Goal: Transaction & Acquisition: Download file/media

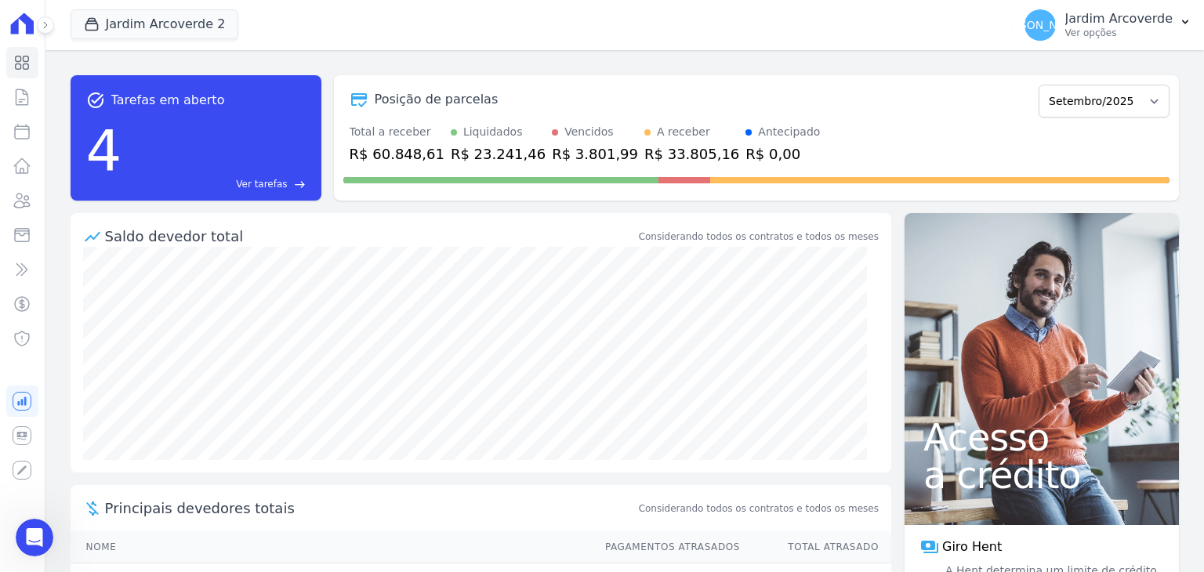
scroll to position [2, 0]
click at [157, 13] on button "Jardim Arcoverde 2" at bounding box center [155, 24] width 169 height 30
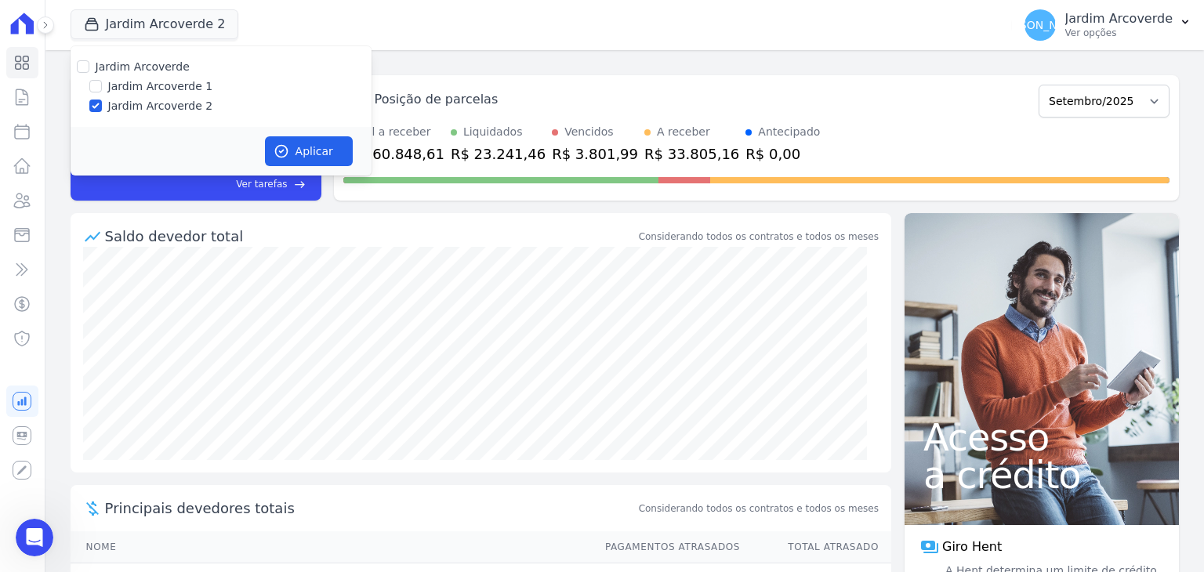
click at [172, 84] on label "Jardim Arcoverde 1" at bounding box center [160, 86] width 105 height 16
click at [102, 84] on input "Jardim Arcoverde 1" at bounding box center [95, 86] width 13 height 13
checkbox input "true"
click at [277, 156] on icon "button" at bounding box center [281, 152] width 12 height 12
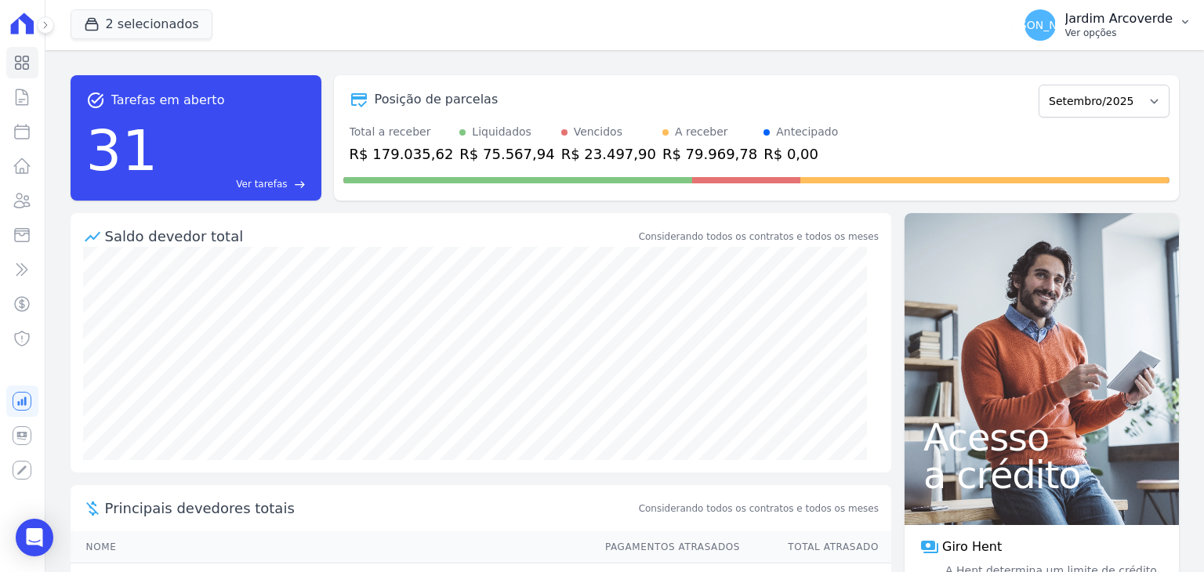
click at [1083, 17] on p "Jardim Arcoverde" at bounding box center [1118, 19] width 107 height 16
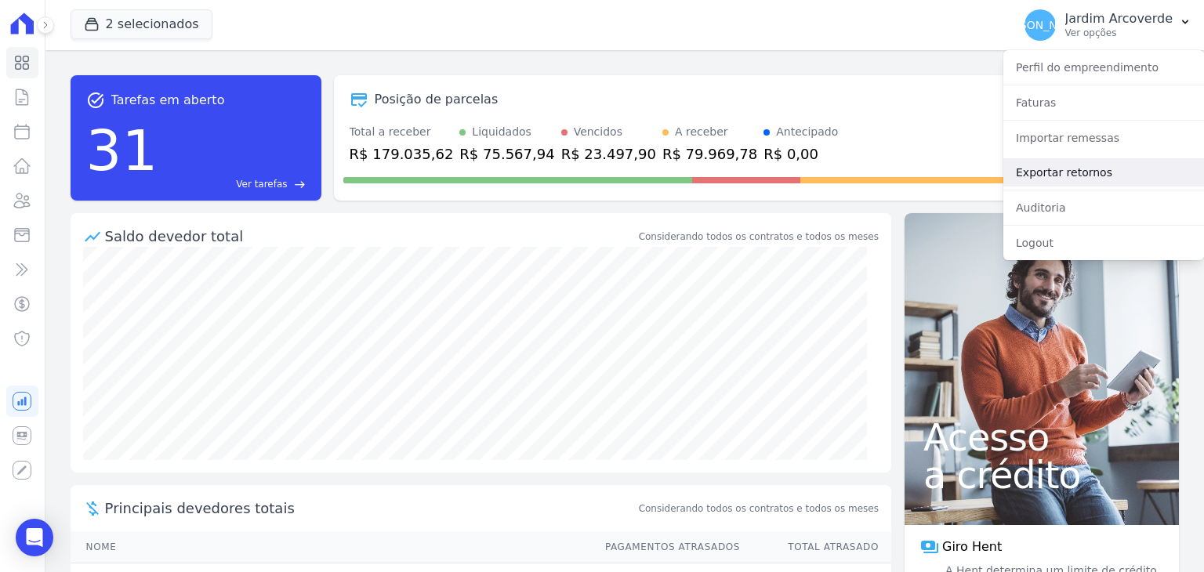
click at [1084, 171] on link "Exportar retornos" at bounding box center [1103, 172] width 201 height 28
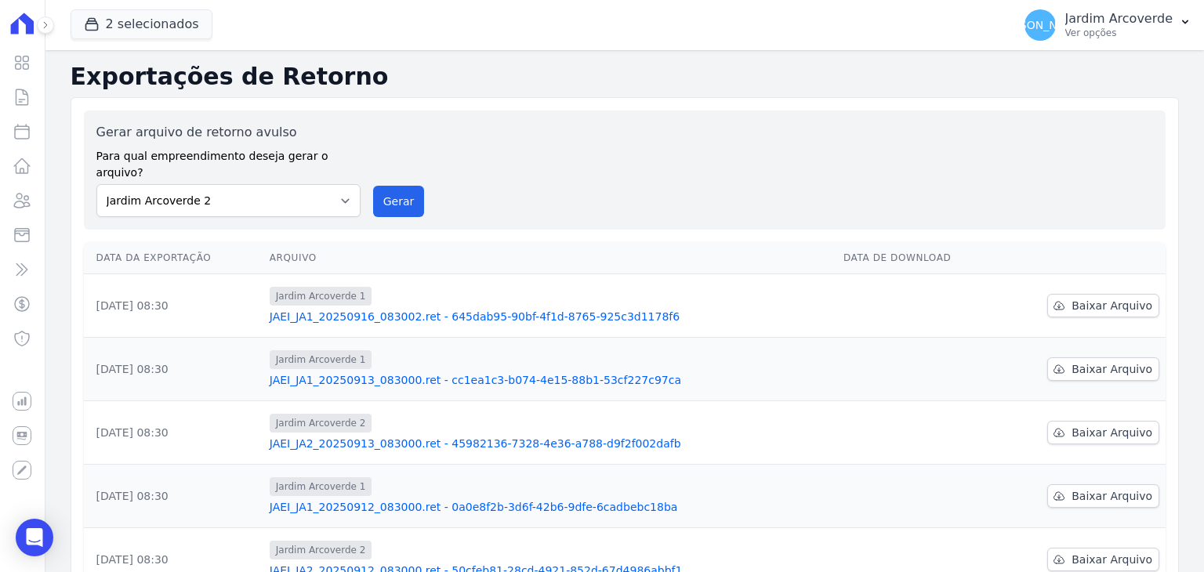
scroll to position [235, 0]
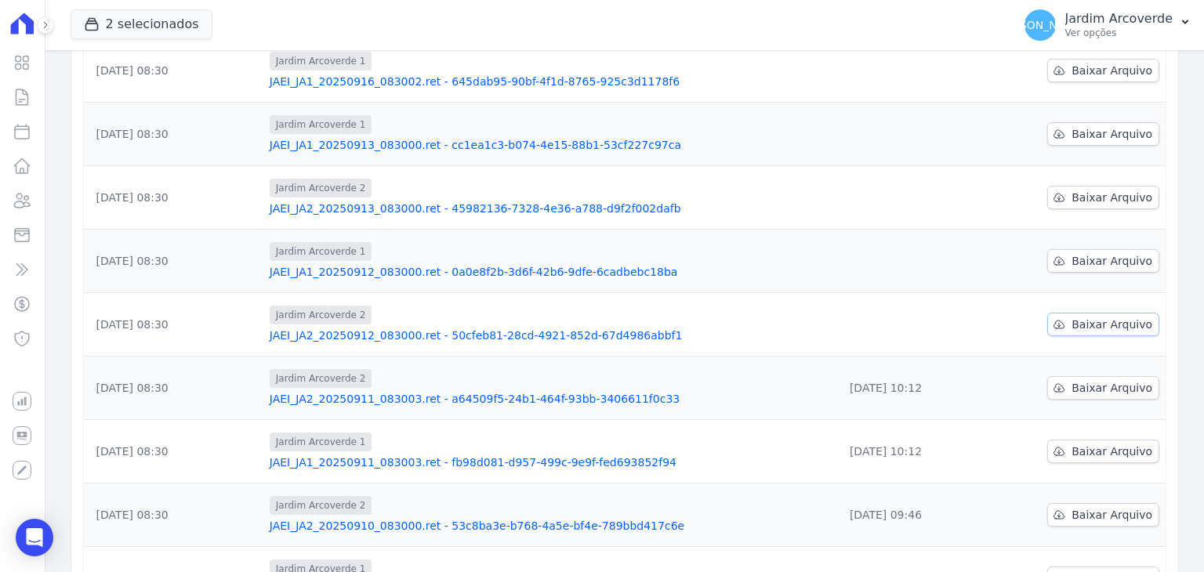
click at [1104, 317] on span "Baixar Arquivo" at bounding box center [1112, 325] width 81 height 16
click at [1090, 253] on span "Baixar Arquivo" at bounding box center [1112, 261] width 81 height 16
click at [1094, 190] on span "Baixar Arquivo" at bounding box center [1112, 198] width 81 height 16
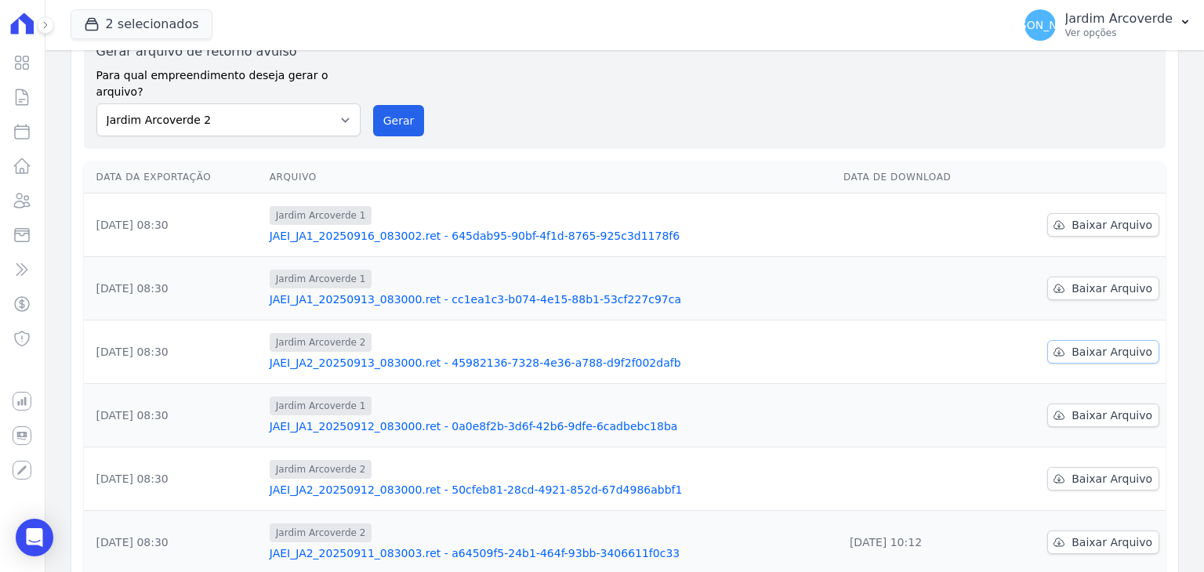
scroll to position [78, 0]
click at [1111, 283] on span "Baixar Arquivo" at bounding box center [1112, 291] width 81 height 16
click at [1097, 219] on span "Baixar Arquivo" at bounding box center [1112, 227] width 81 height 16
